Goal: Task Accomplishment & Management: Complete application form

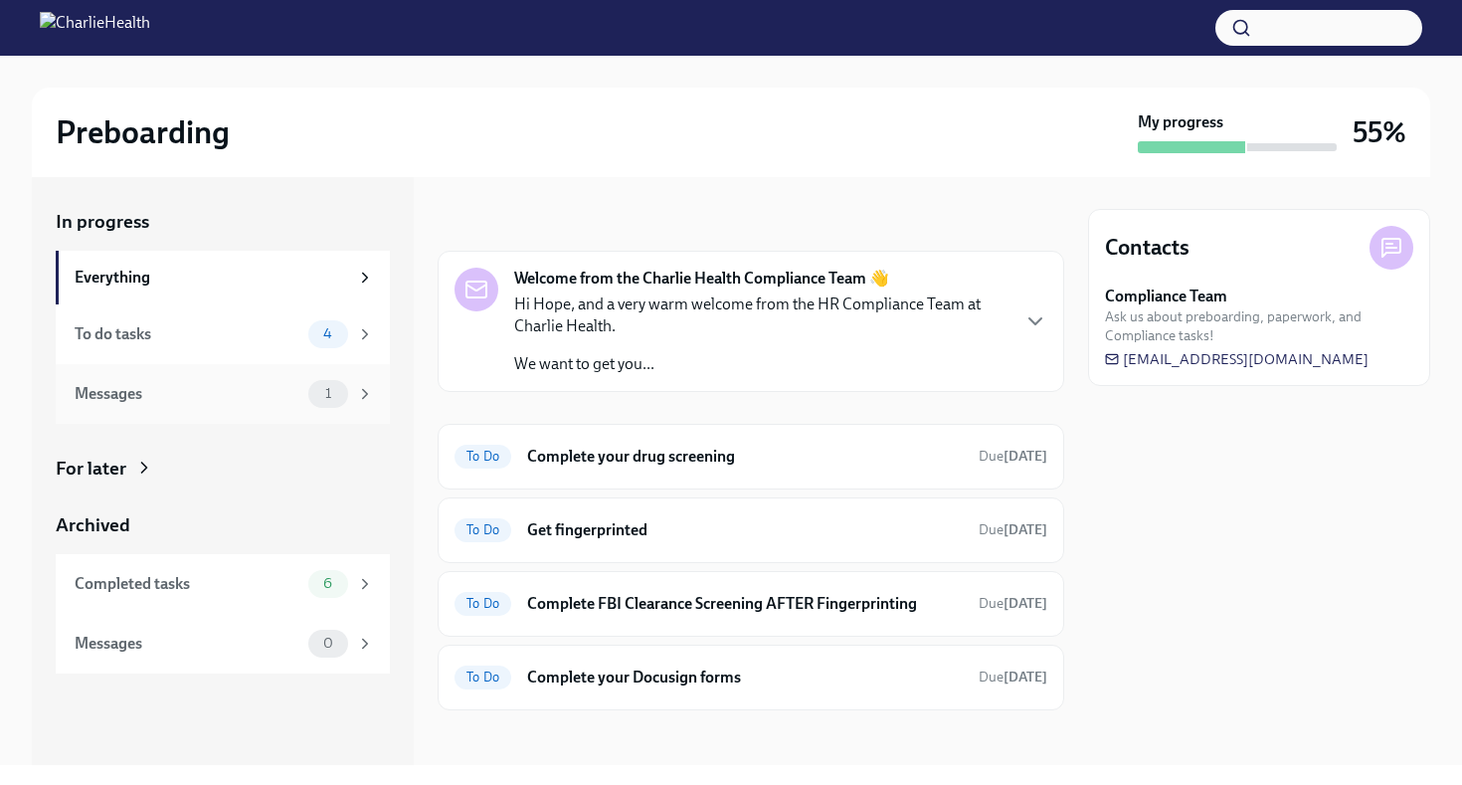
click at [321, 389] on span "1" at bounding box center [328, 393] width 30 height 15
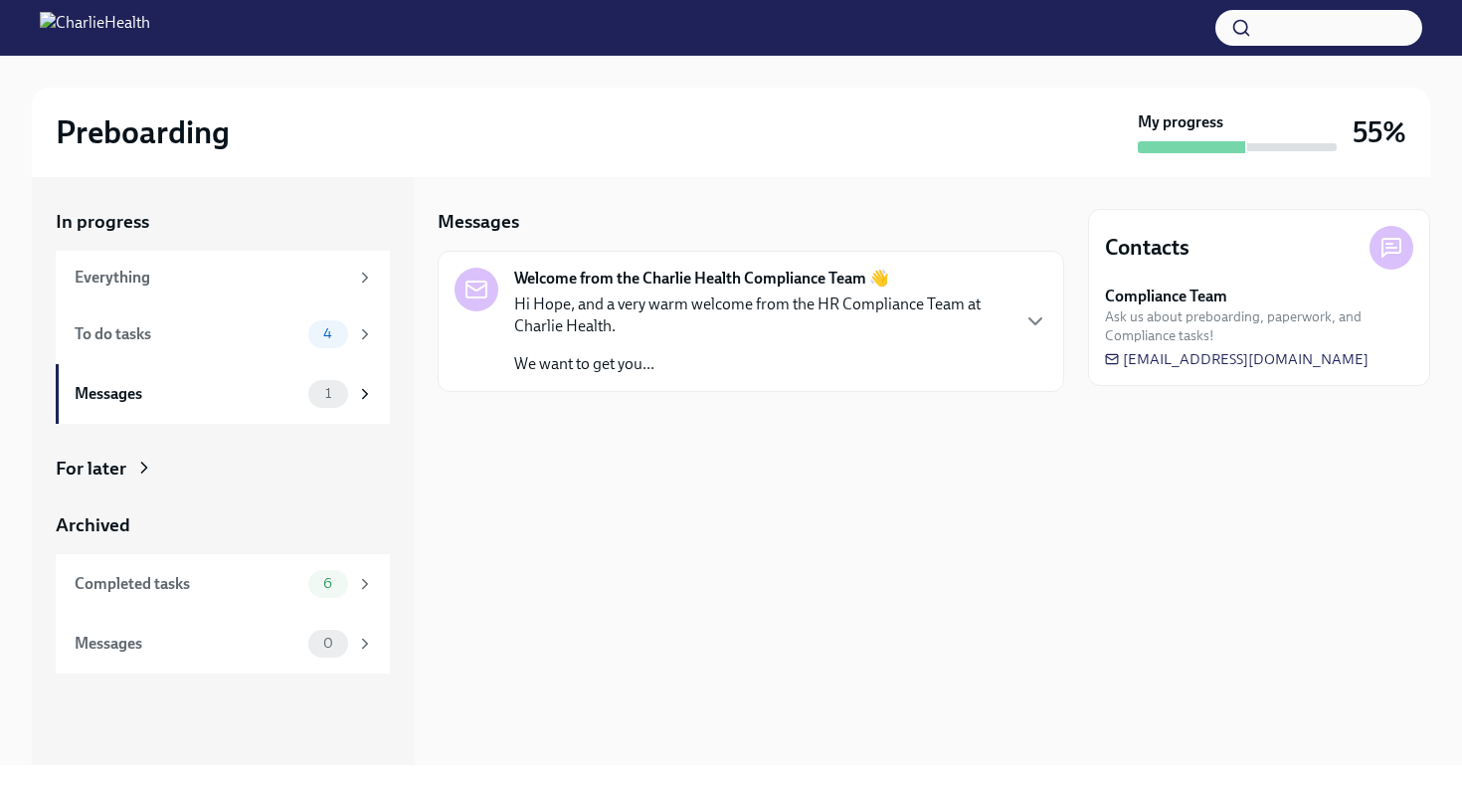
click at [670, 324] on p "Hi Hope, and a very warm welcome from the HR Compliance Team at Charlie Health." at bounding box center [760, 315] width 493 height 44
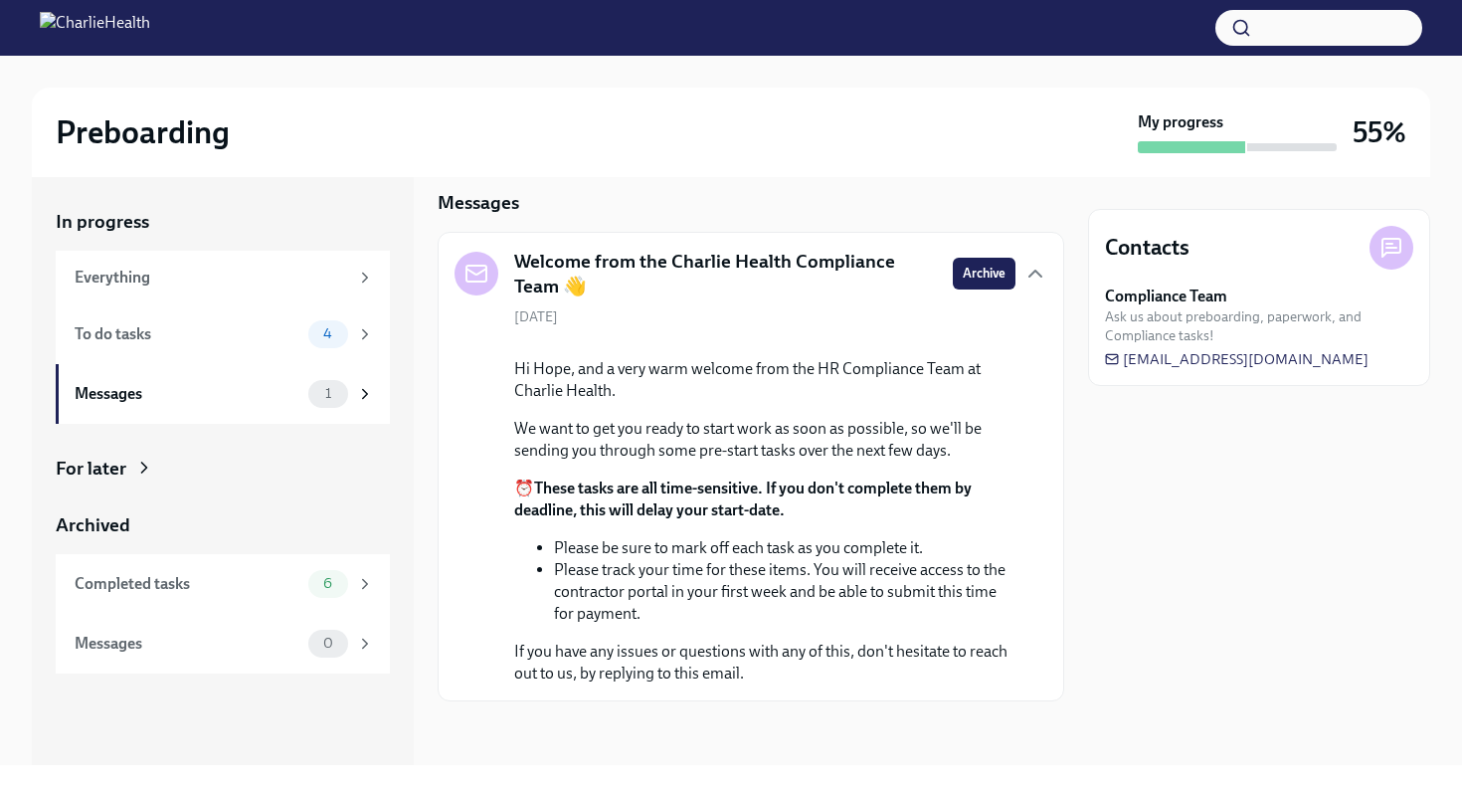
scroll to position [54, 0]
click at [363, 335] on icon at bounding box center [365, 334] width 18 height 18
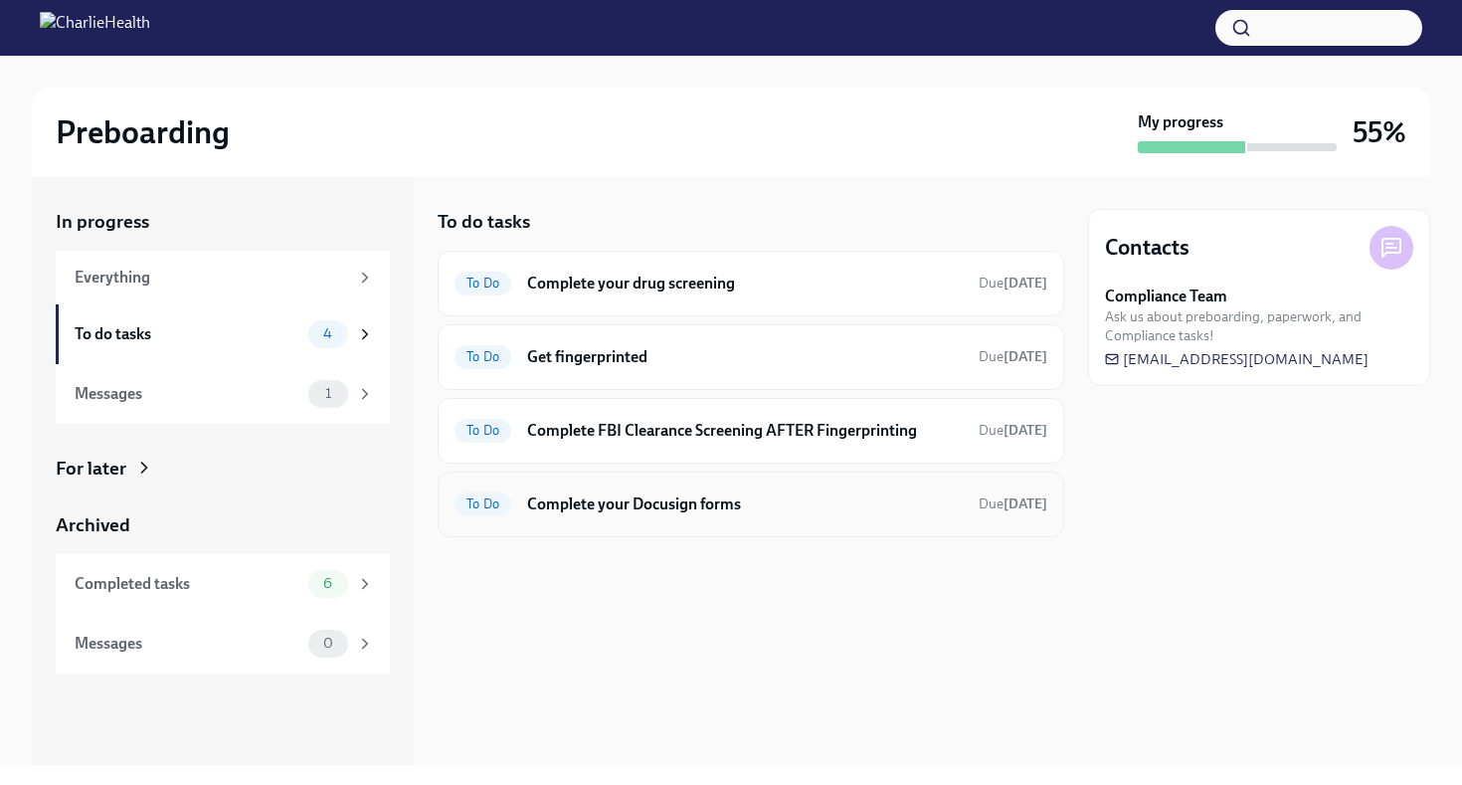
click at [556, 505] on h6 "Complete your Docusign forms" at bounding box center [745, 504] width 436 height 22
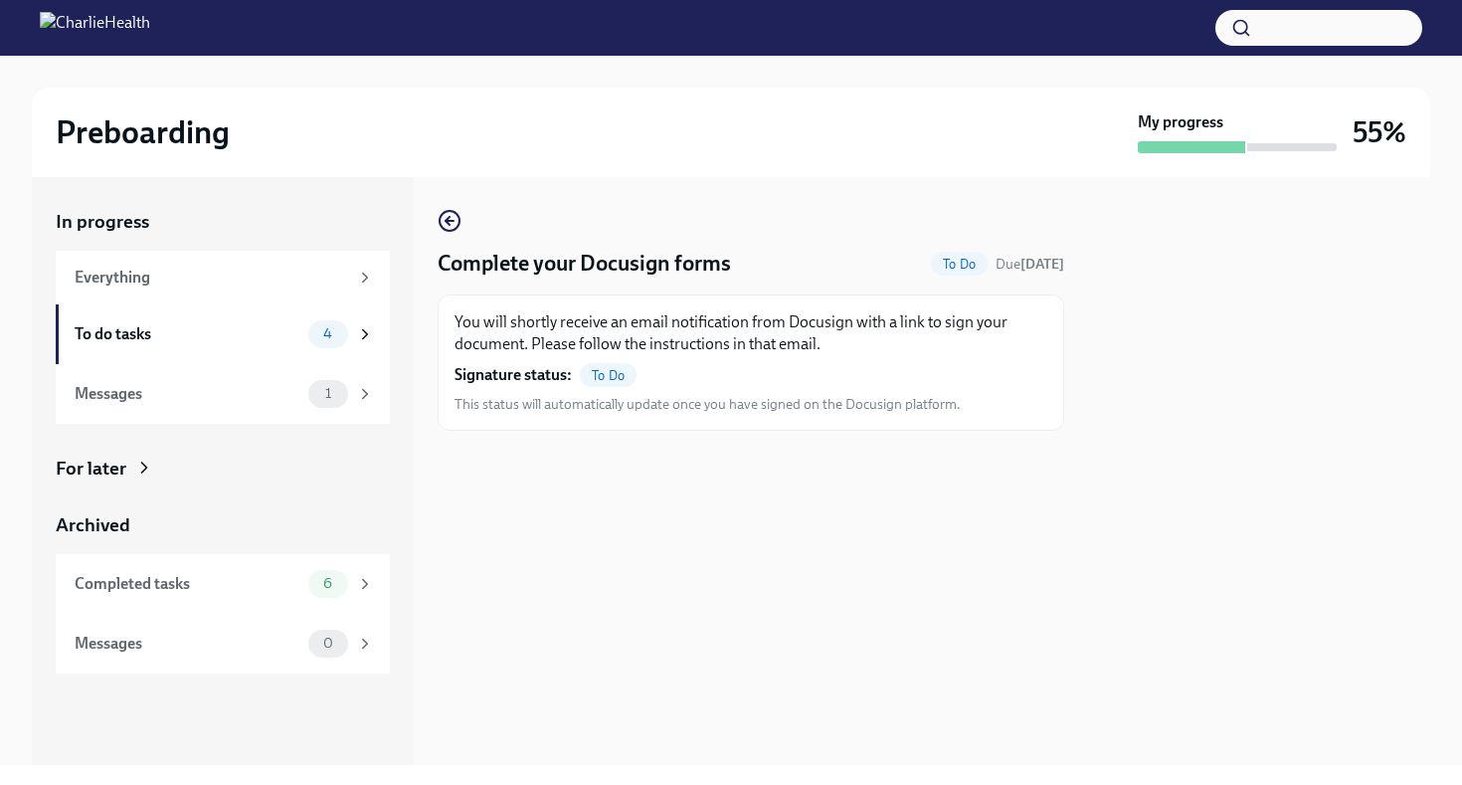
click at [590, 345] on p "You will shortly receive an email notification from Docusign with a link to sig…" at bounding box center [750, 333] width 593 height 44
click at [361, 339] on icon at bounding box center [365, 334] width 18 height 18
